Goal: Task Accomplishment & Management: Complete application form

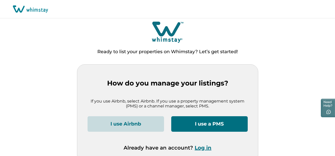
click at [190, 123] on button "I use a PMS" at bounding box center [209, 123] width 77 height 15
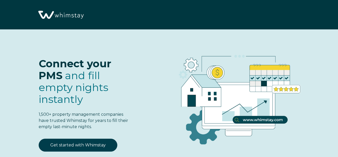
select select "US"
select select "Standard"
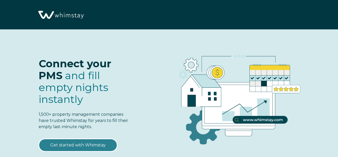
click at [79, 145] on link "Get started with Whimstay" at bounding box center [78, 145] width 79 height 13
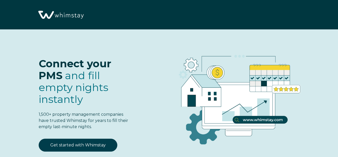
scroll to position [597, 0]
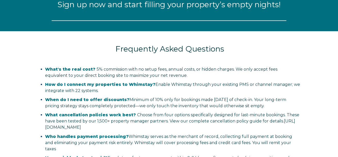
select select "US"
select select "Standard"
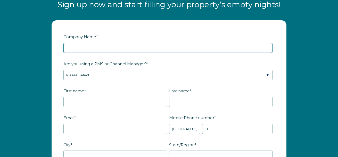
click at [99, 50] on input "Company Name *" at bounding box center [167, 48] width 209 height 10
type input "The Wild Host"
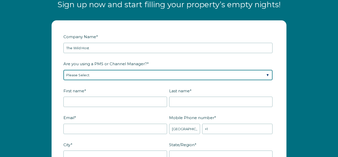
click at [102, 76] on select "Please Select Barefoot BookingPal Boost Brightside CiiRUS Escapia Guesty Hostaw…" at bounding box center [167, 75] width 209 height 10
select select "OwnerRez"
click at [63, 70] on select "Please Select Barefoot BookingPal Boost Brightside CiiRUS Escapia Guesty Hostaw…" at bounding box center [167, 75] width 209 height 10
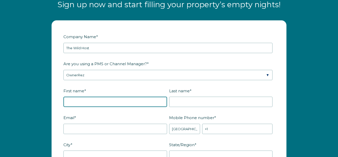
click at [97, 97] on input "First name *" at bounding box center [115, 102] width 104 height 10
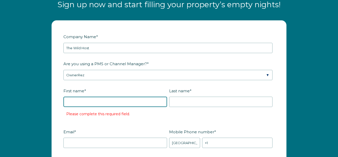
type input "Lauren"
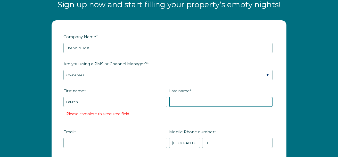
type input "[PERSON_NAME]"
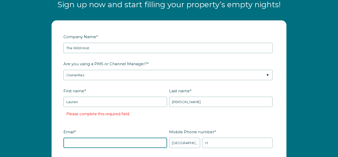
type input "[EMAIL_ADDRESS][DOMAIN_NAME]"
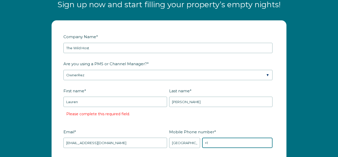
type input "[PHONE_NUMBER]"
type input "Charlotte"
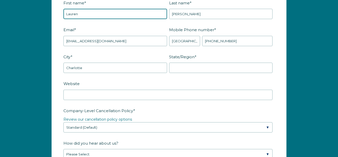
scroll to position [686, 0]
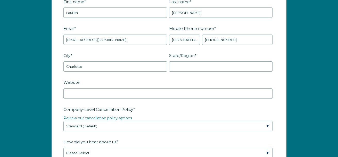
click at [178, 72] on fieldset "City * Charlotte State/Region *" at bounding box center [168, 64] width 211 height 27
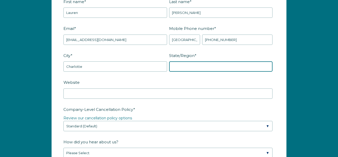
click at [178, 69] on input "State/Region *" at bounding box center [221, 66] width 104 height 10
type input "NC"
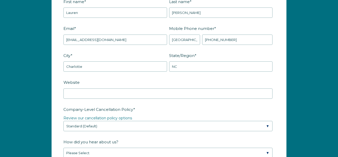
click at [131, 86] on label "Website" at bounding box center [168, 82] width 211 height 9
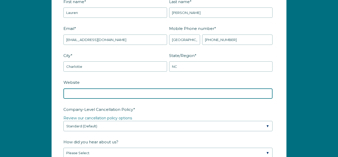
click at [131, 88] on input "Website" at bounding box center [167, 93] width 209 height 10
click at [130, 91] on input "Website" at bounding box center [167, 93] width 209 height 10
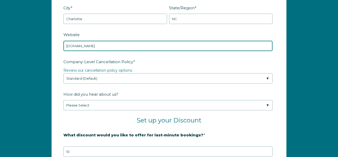
scroll to position [737, 0]
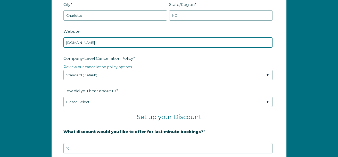
type input "thewildhost.com"
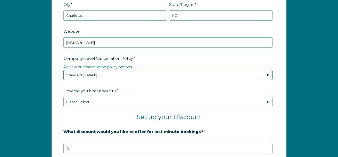
click at [96, 74] on select "Please Select Partial Standard (Default) Moderate Strict" at bounding box center [167, 75] width 209 height 10
select select "Moderate"
click at [63, 70] on select "Please Select Partial Standard (Default) Moderate Strict" at bounding box center [167, 75] width 209 height 10
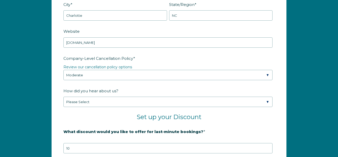
click at [60, 87] on form "Company Name * The Wild Host Are you using a PMS or Channel Manager? * Please S…" at bounding box center [169, 75] width 234 height 390
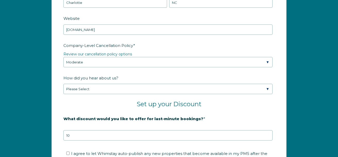
scroll to position [764, 0]
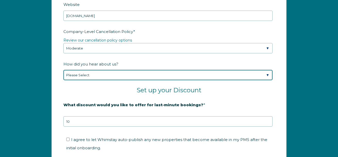
click at [71, 80] on select "Please Select Found Whimstay through a Google search Spoke to a Whimstay salesp…" at bounding box center [167, 75] width 209 height 10
select select "Other"
click at [63, 70] on select "Please Select Found Whimstay through a Google search Spoke to a Whimstay salesp…" at bounding box center [167, 75] width 209 height 10
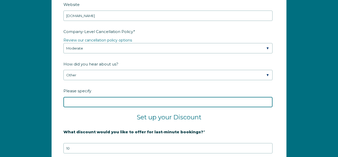
click at [72, 103] on input "Please specify" at bounding box center [167, 102] width 209 height 10
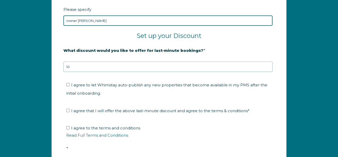
scroll to position [853, 0]
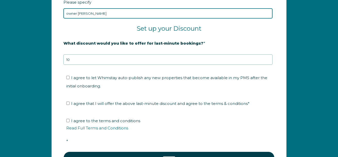
type input "owner rez"
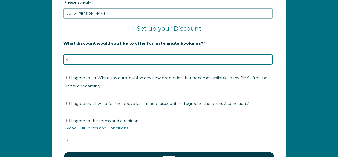
click at [268, 61] on input "9" at bounding box center [167, 59] width 209 height 10
click at [268, 61] on input "8" at bounding box center [167, 59] width 209 height 10
click at [268, 59] on input "9" at bounding box center [167, 59] width 209 height 10
type input "10"
click at [268, 59] on input "10" at bounding box center [167, 59] width 209 height 10
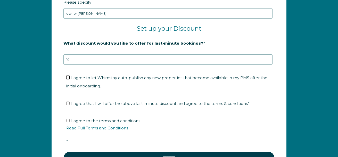
click at [68, 77] on input "I agree to let Whimstay auto-publish any new properties that become available i…" at bounding box center [67, 77] width 3 height 3
checkbox input "true"
click at [68, 103] on input "I agree that I will offer the above last-minute discount and agree to the terms…" at bounding box center [67, 103] width 3 height 3
checkbox input "true"
click at [67, 120] on input "I agree to the terms and conditions Read Full Terms and Conditions *" at bounding box center [67, 120] width 3 height 3
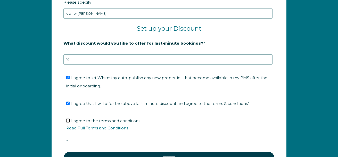
checkbox input "true"
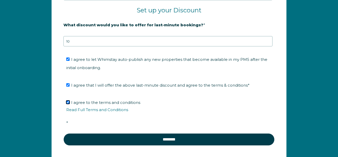
scroll to position [877, 0]
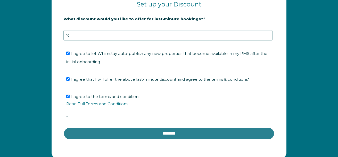
click at [102, 137] on input "********" at bounding box center [168, 133] width 211 height 12
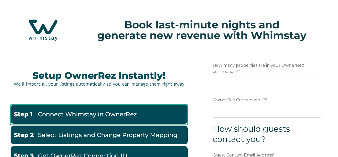
click at [117, 115] on img at bounding box center [98, 114] width 177 height 19
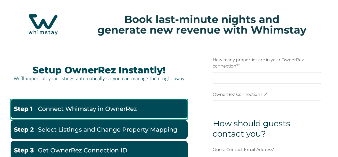
scroll to position [6, 0]
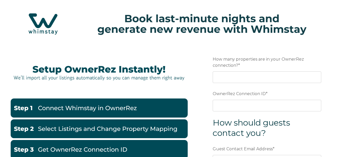
click at [231, 70] on label "How many properties are in your OwnerRez connection? *" at bounding box center [267, 62] width 109 height 15
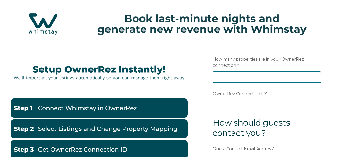
click at [231, 71] on input "How many properties are in your OwnerRez connection? *" at bounding box center [267, 76] width 109 height 11
click at [317, 75] on input "1" at bounding box center [267, 76] width 109 height 11
click at [317, 75] on input "2" at bounding box center [267, 76] width 109 height 11
type input "3"
click at [317, 75] on input "3" at bounding box center [267, 76] width 109 height 11
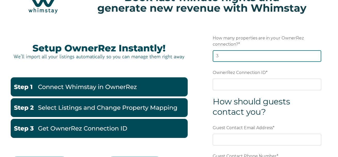
scroll to position [42, 0]
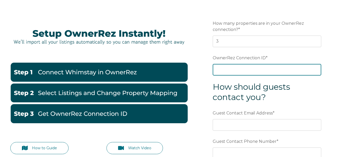
click at [239, 70] on input "OwnerRez Connection ID *" at bounding box center [267, 69] width 109 height 11
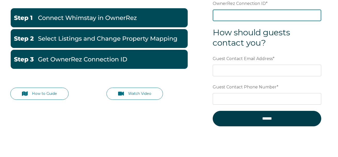
scroll to position [101, 0]
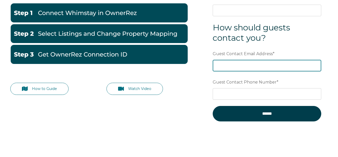
click at [239, 70] on div "Guest Contact Email Address *" at bounding box center [267, 60] width 109 height 22
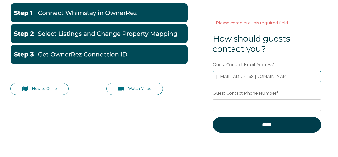
type input "[EMAIL_ADDRESS][DOMAIN_NAME]"
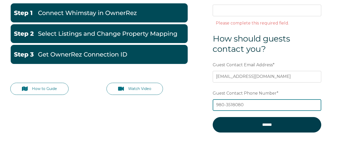
type input "980-3518080"
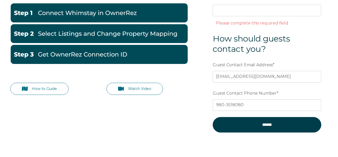
click at [203, 67] on form "Preferred language Email How many properties are in your OwnerRez connection? *…" at bounding box center [267, 49] width 132 height 203
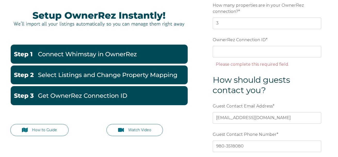
scroll to position [57, 0]
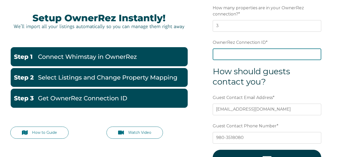
click at [269, 59] on input "OwnerRez Connection ID *" at bounding box center [267, 53] width 109 height 11
paste input "ora7ccddfff7x"
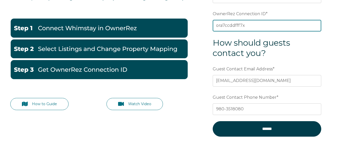
scroll to position [110, 0]
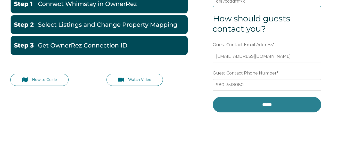
type input "ora7ccddfff7x"
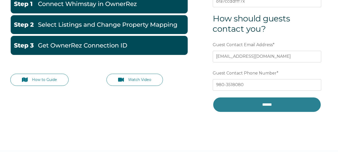
click at [270, 107] on input "******" at bounding box center [267, 104] width 109 height 15
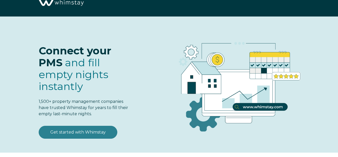
select select "US"
select select "Standard"
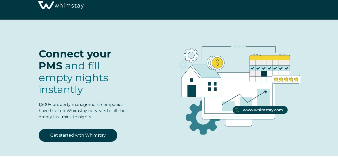
scroll to position [1, 0]
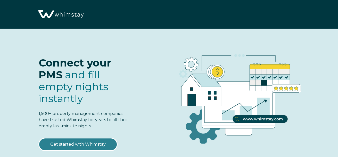
click at [97, 141] on link "Get started with Whimstay" at bounding box center [78, 144] width 79 height 13
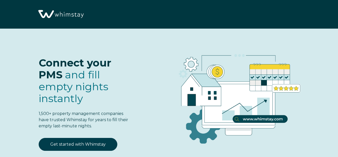
click at [78, 22] on img at bounding box center [60, 14] width 49 height 25
click at [74, 16] on img at bounding box center [60, 14] width 49 height 25
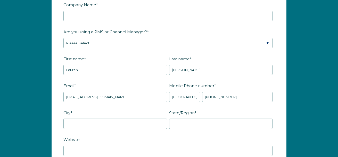
scroll to position [645, 0]
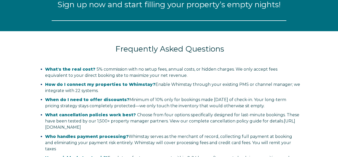
scroll to position [597, 0]
select select "US"
select select "Standard"
